Goal: Task Accomplishment & Management: Use online tool/utility

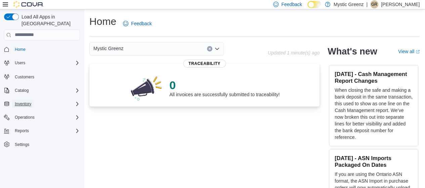
click at [28, 101] on span "Inventory" at bounding box center [23, 103] width 16 height 5
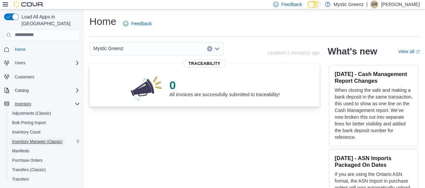
click at [34, 139] on span "Inventory Manager (Classic)" at bounding box center [37, 141] width 50 height 5
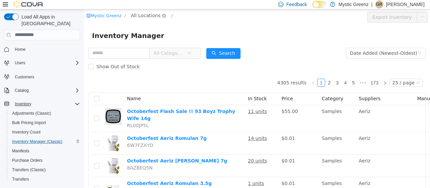
click at [142, 12] on span "All Locations" at bounding box center [146, 14] width 30 height 7
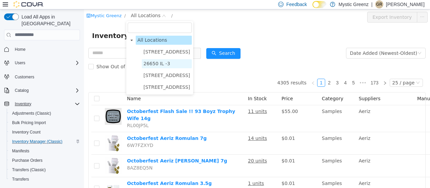
click at [157, 63] on span "26650 IL -3" at bounding box center [156, 62] width 27 height 5
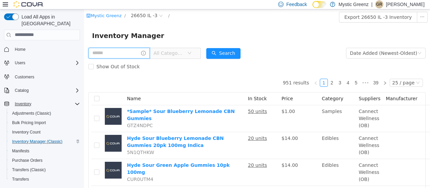
click at [119, 53] on input "text" at bounding box center [118, 52] width 61 height 11
type input "*******"
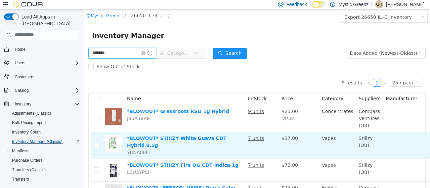
scroll to position [34, 0]
